Goal: Use online tool/utility: Utilize a website feature to perform a specific function

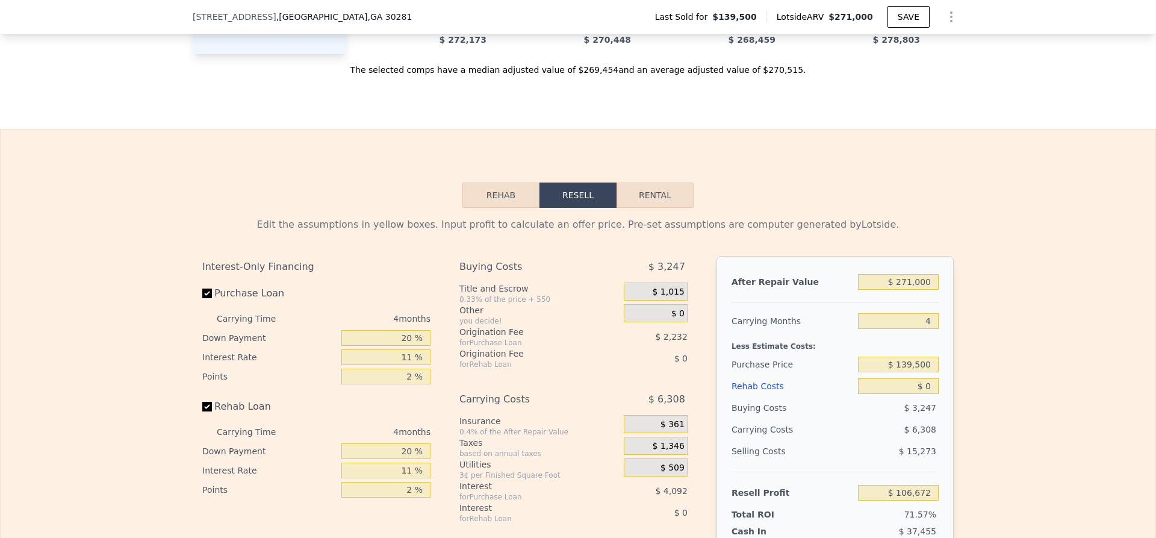
scroll to position [1441, 0]
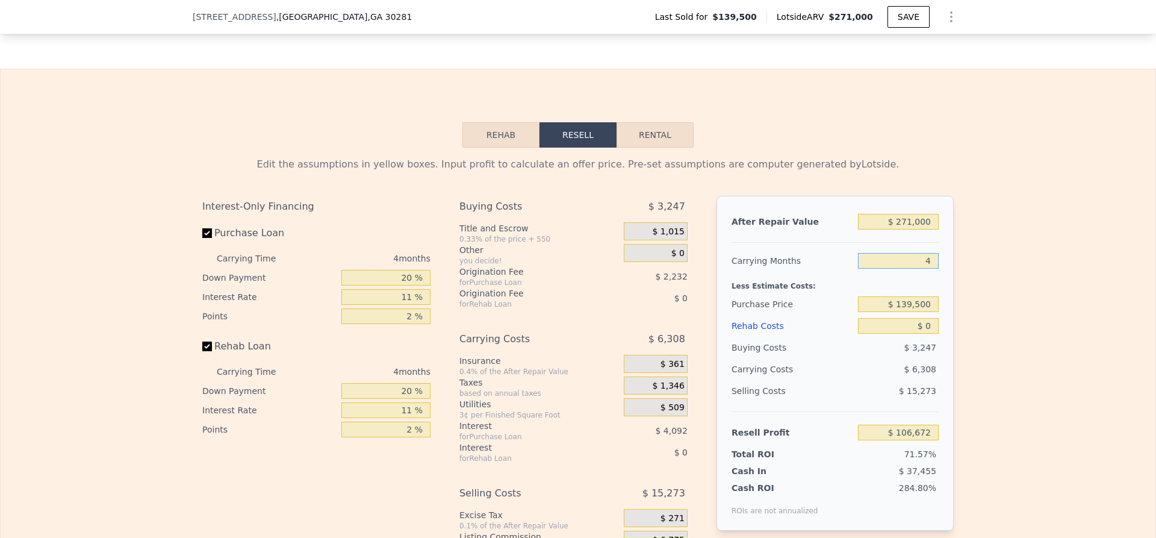
drag, startPoint x: 909, startPoint y: 282, endPoint x: 944, endPoint y: 281, distance: 35.6
click at [944, 281] on div "After Repair Value $ 271,000 Carrying Months 4 Less Estimate Costs: Purchase Pr…" at bounding box center [835, 363] width 237 height 335
type input "6"
type input "$ 103,518"
type input "6"
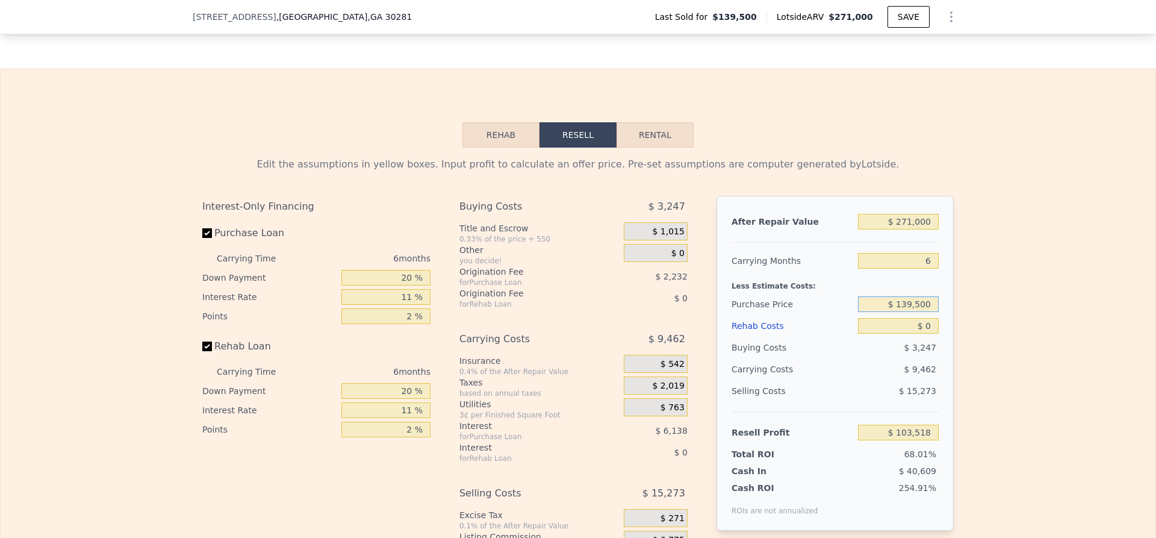
drag, startPoint x: 890, startPoint y: 322, endPoint x: 968, endPoint y: 321, distance: 78.3
click at [968, 321] on div "Edit the assumptions in yellow boxes. Input profit to calculate an offer price.…" at bounding box center [578, 372] width 1155 height 448
type input "$ 160,000"
type input "$ 81,722"
drag, startPoint x: 903, startPoint y: 345, endPoint x: 978, endPoint y: 351, distance: 74.9
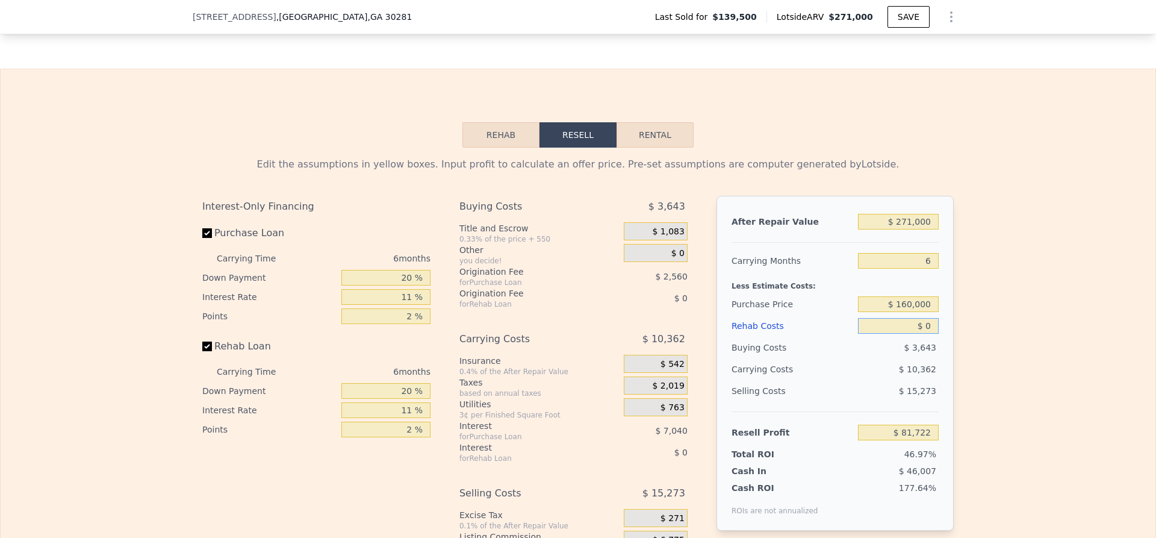
click at [978, 351] on div "Edit the assumptions in yellow boxes. Input profit to calculate an offer price.…" at bounding box center [578, 372] width 1155 height 448
type input "$ 4"
type input "$ 81,718"
type input "$ 40"
type input "$ 81,681"
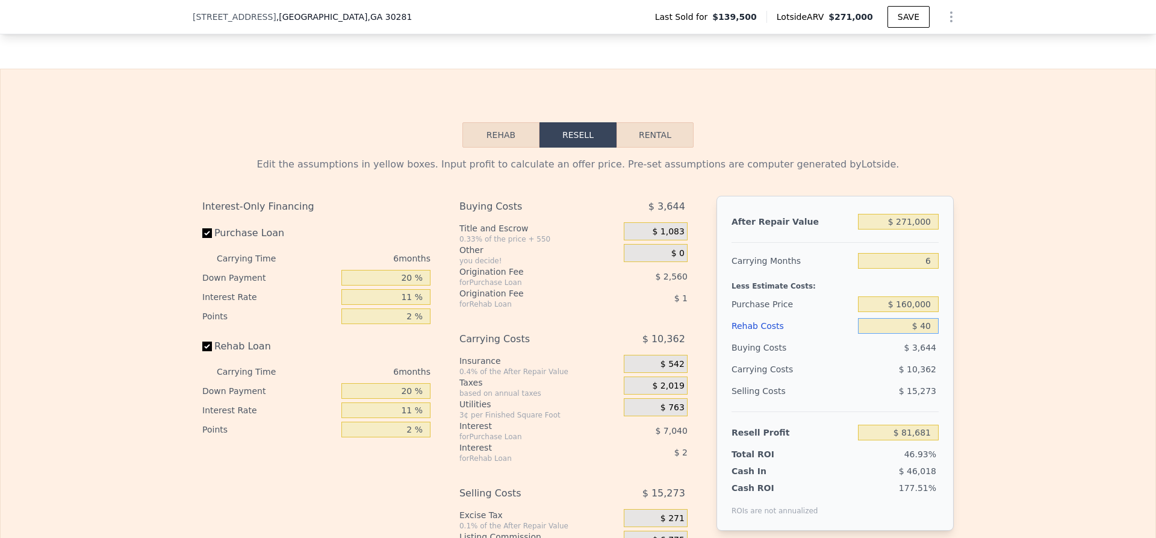
type input "$ 400"
type input "$ 81,298"
type input "$ 4,000"
type input "$ 77,484"
type input "$ 40,000"
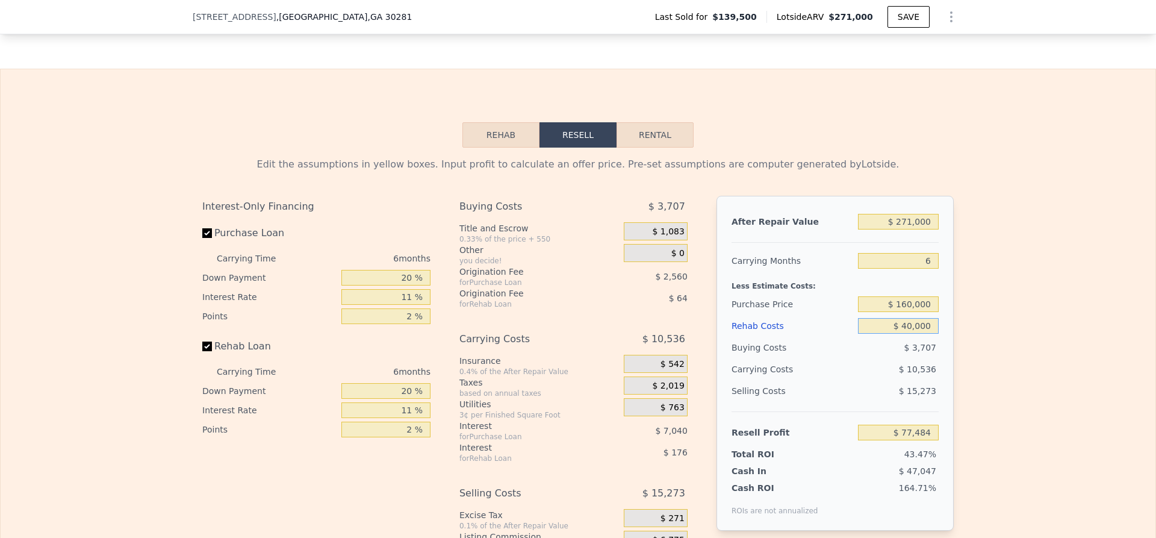
type input "$ 39,324"
type input "$ 40,000"
click at [1005, 363] on div "Edit the assumptions in yellow boxes. Input profit to calculate an offer price.…" at bounding box center [578, 372] width 1155 height 448
